Goal: Task Accomplishment & Management: Manage account settings

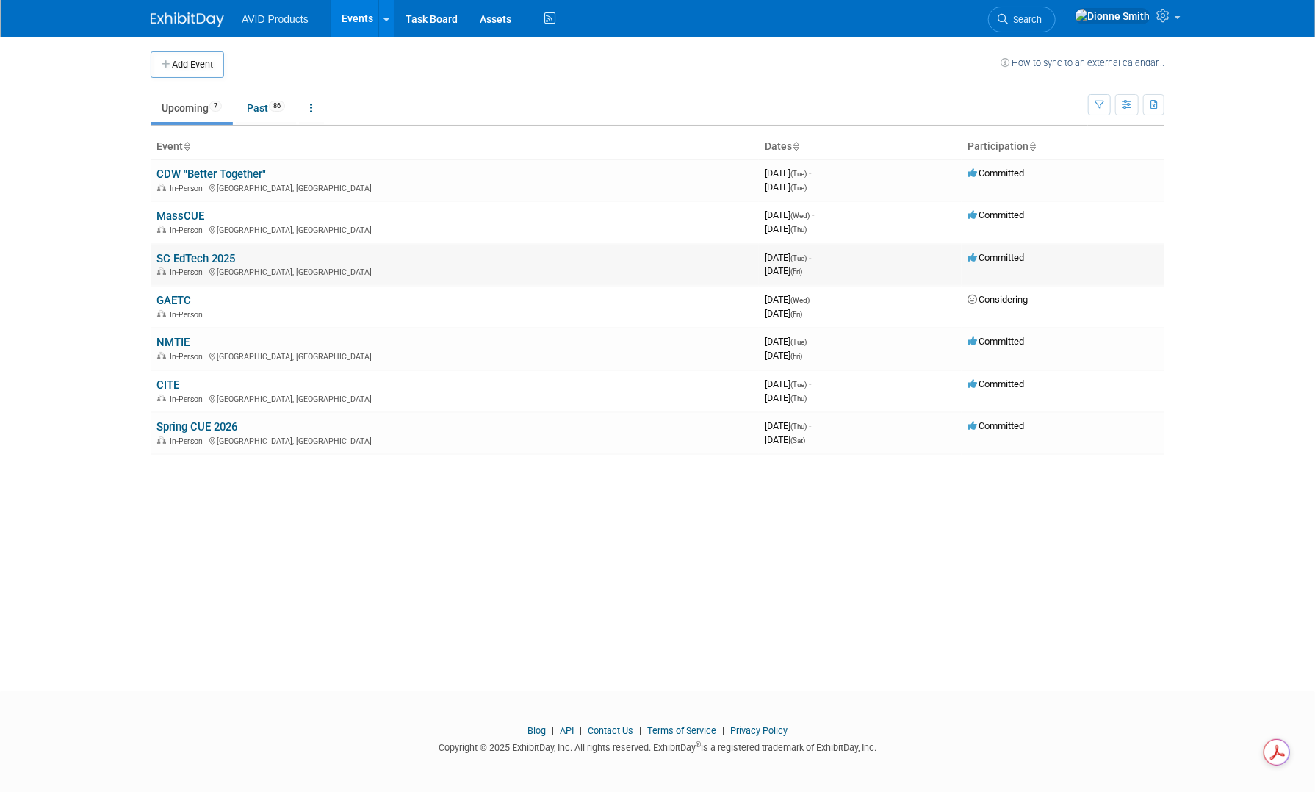
click at [188, 259] on link "SC EdTech 2025" at bounding box center [195, 258] width 79 height 13
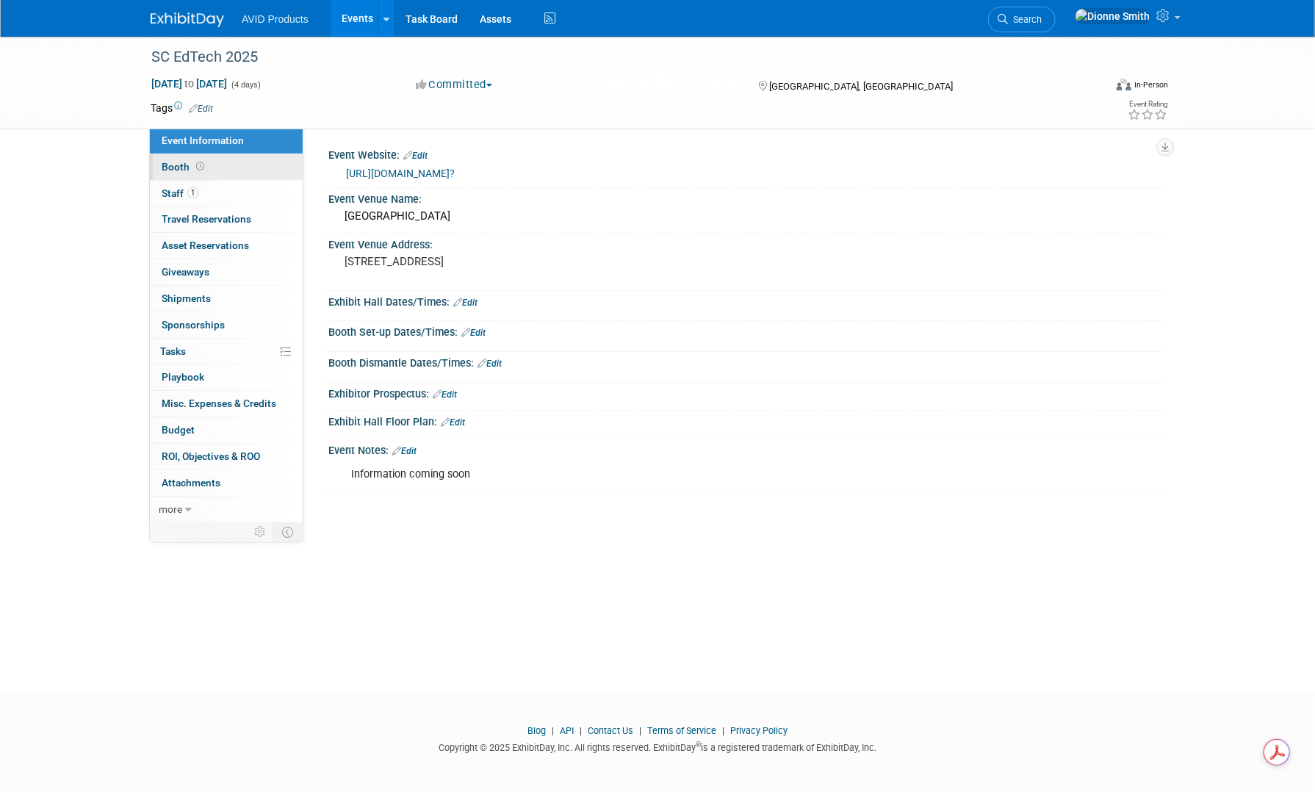
click at [192, 162] on span "Booth" at bounding box center [185, 167] width 46 height 12
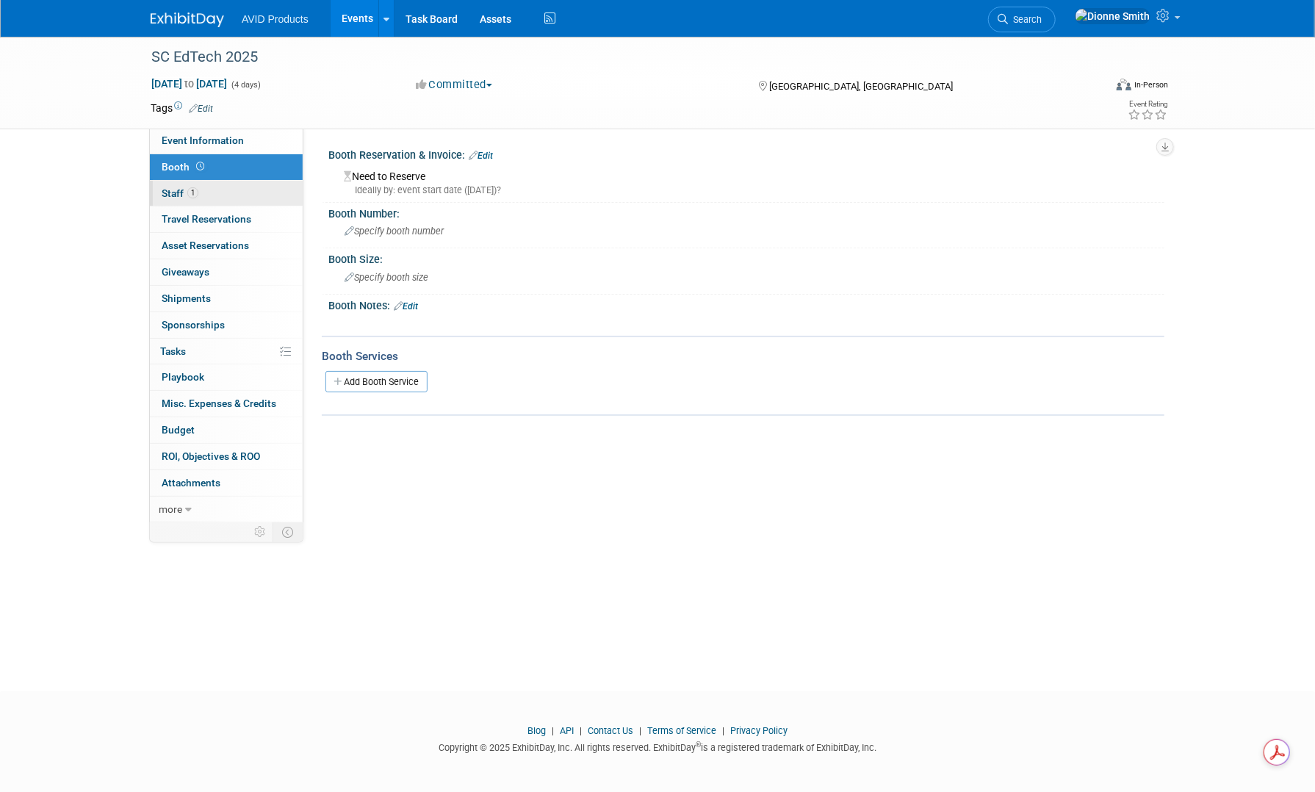
click at [164, 192] on span "Staff 1" at bounding box center [180, 193] width 37 height 12
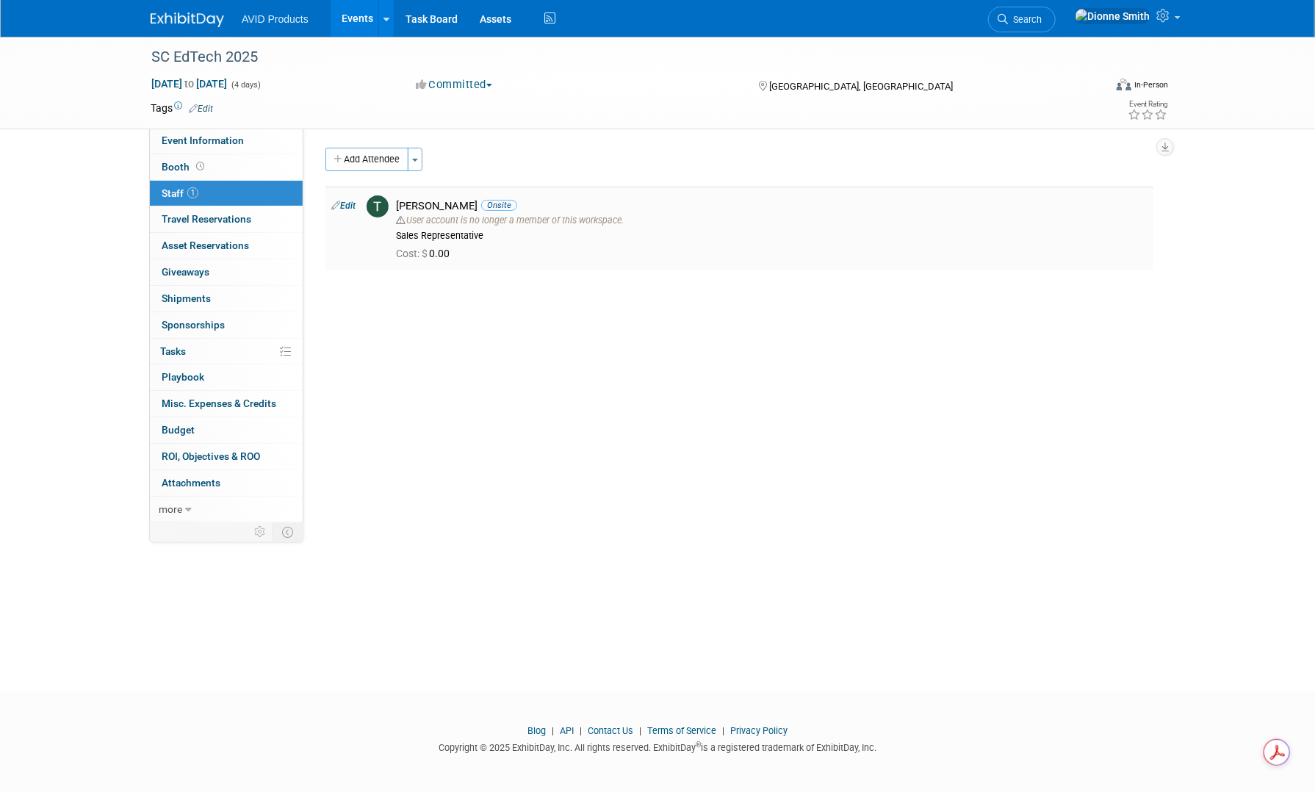
click at [348, 213] on td "Edit" at bounding box center [342, 229] width 35 height 84
click at [348, 209] on link "Edit" at bounding box center [343, 206] width 24 height 10
select select "d649b9e1-384a-470f-b6b6-dd237c23045e"
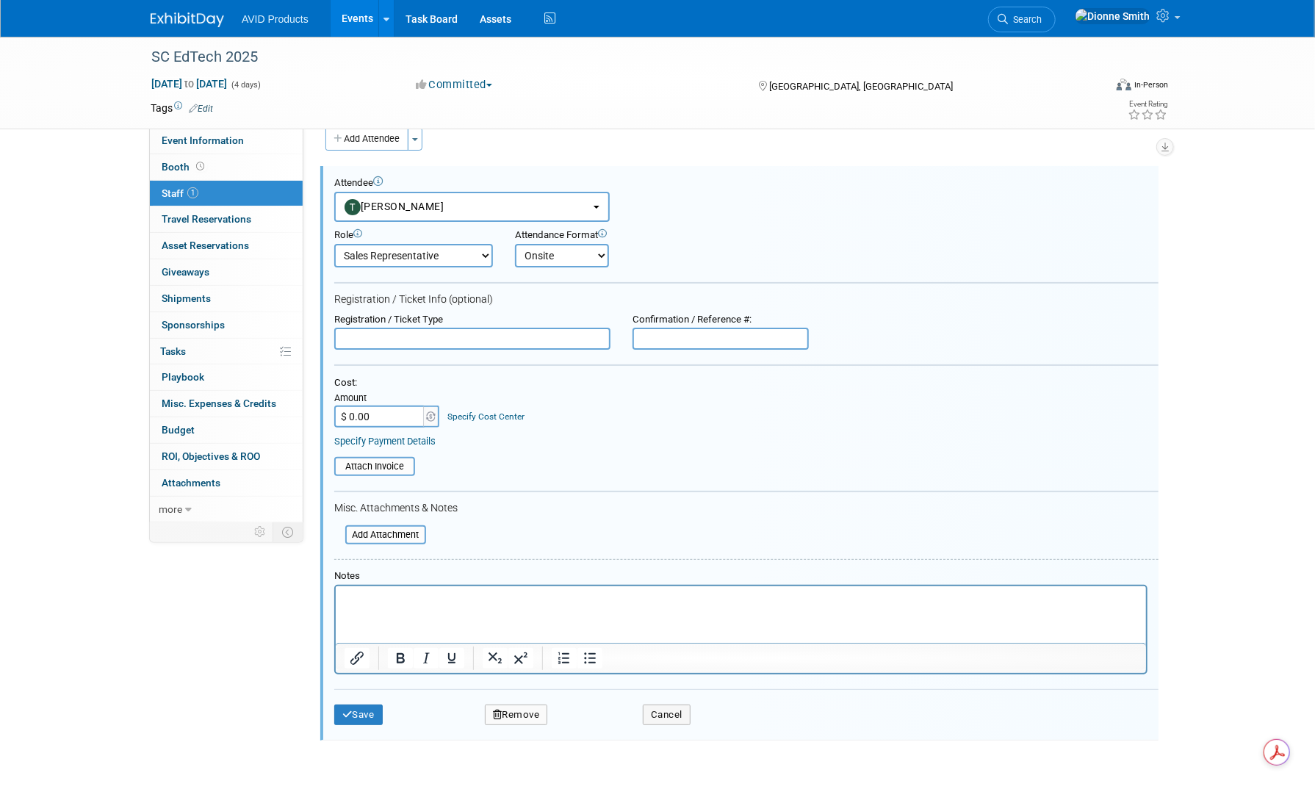
click at [522, 710] on button "Remove" at bounding box center [516, 715] width 63 height 21
drag, startPoint x: 604, startPoint y: 720, endPoint x: 617, endPoint y: 683, distance: 39.7
click at [604, 719] on link "Yes" at bounding box center [596, 723] width 43 height 24
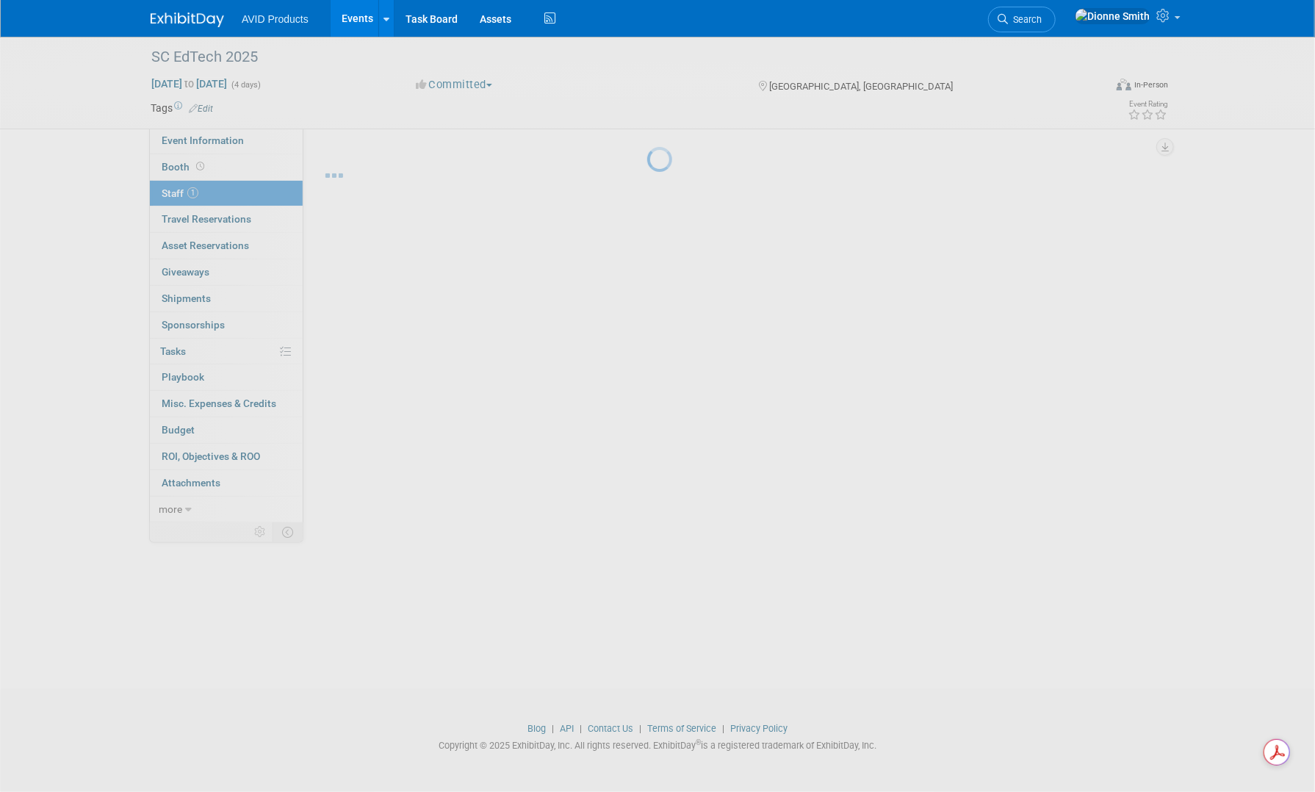
scroll to position [2, 0]
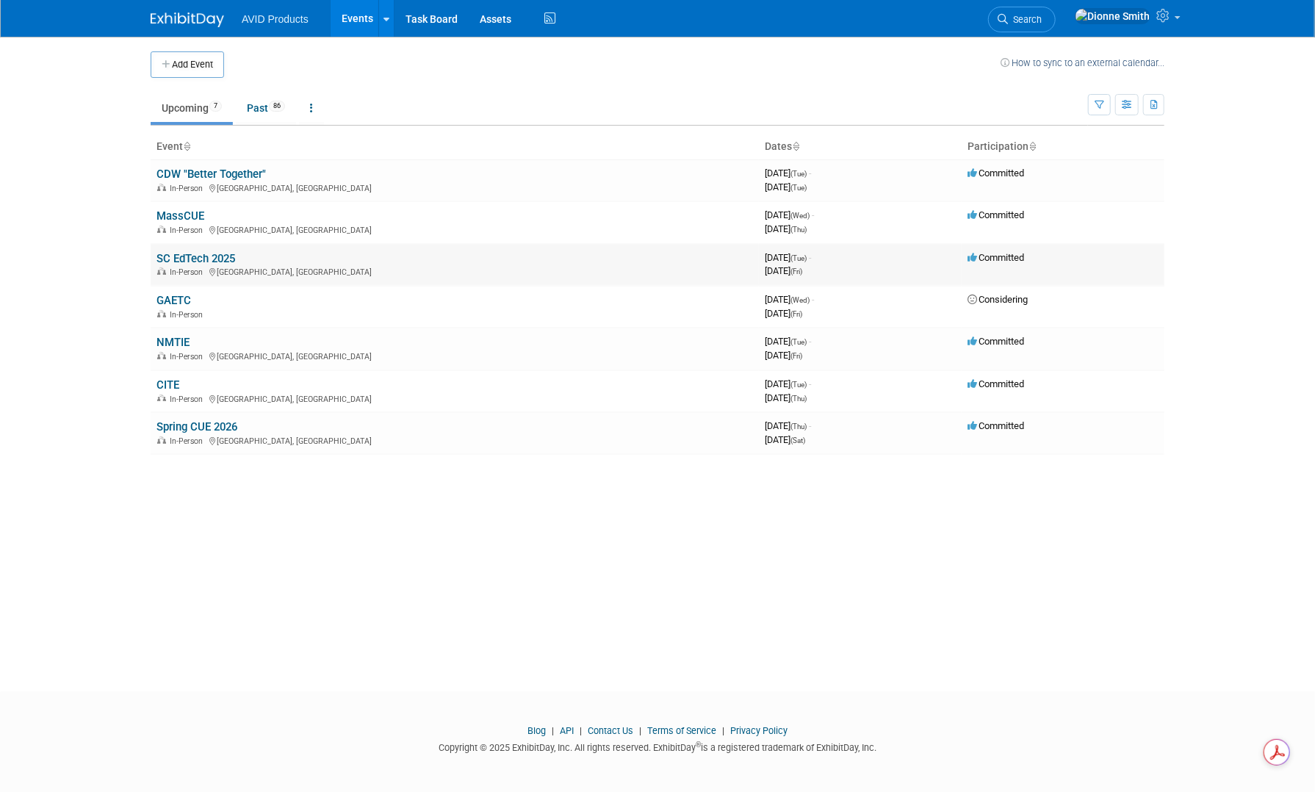
click at [333, 261] on td "SC EdTech 2025 In-Person Myrtle Beach, SC" at bounding box center [455, 265] width 608 height 42
click at [206, 255] on link "SC EdTech 2025" at bounding box center [195, 258] width 79 height 13
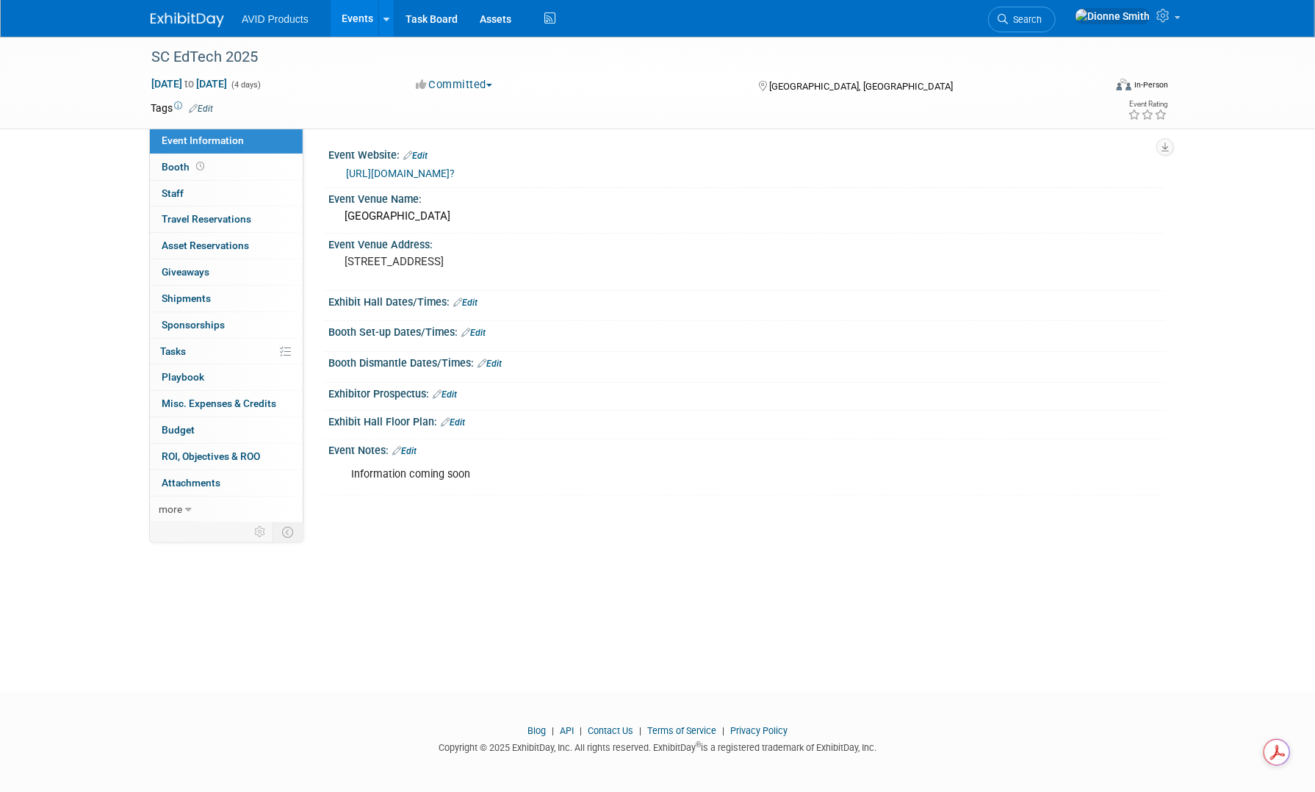
click at [436, 170] on link "[URL][DOMAIN_NAME]?" at bounding box center [400, 174] width 109 height 12
